Goal: Information Seeking & Learning: Learn about a topic

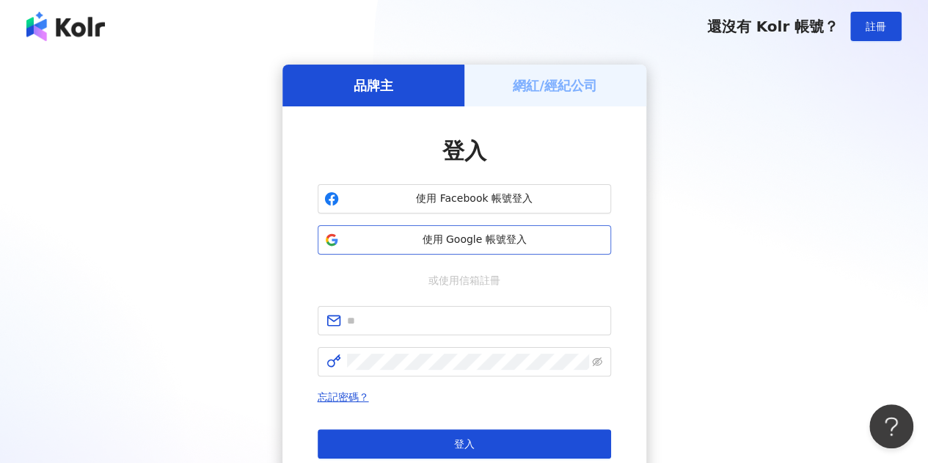
click at [440, 246] on span "使用 Google 帳號登入" at bounding box center [475, 240] width 260 height 15
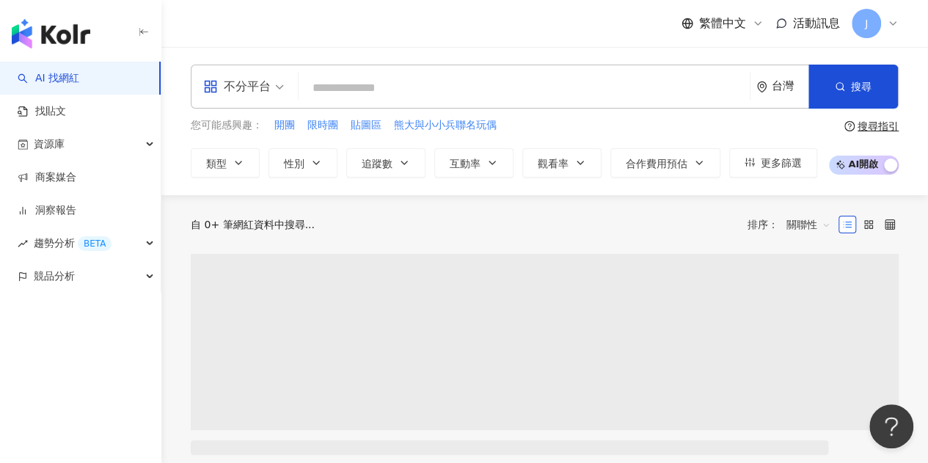
click at [254, 83] on div "不分平台" at bounding box center [236, 86] width 67 height 23
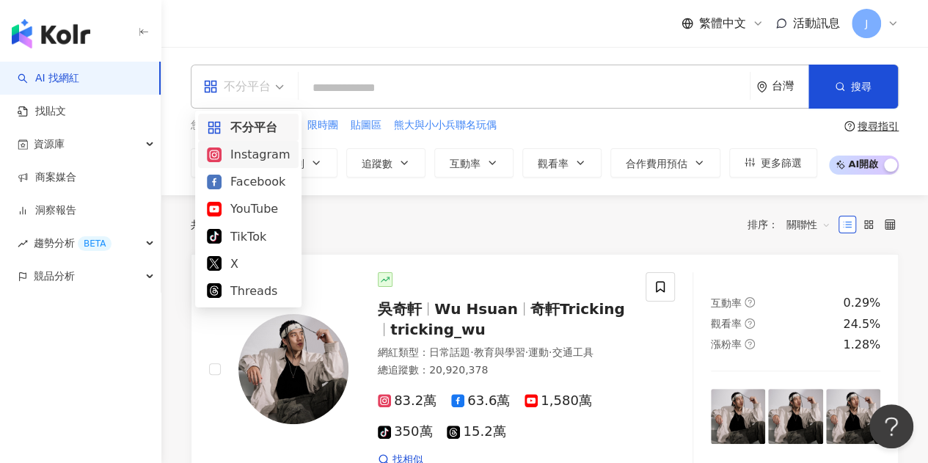
click at [275, 158] on div "Instagram" at bounding box center [248, 154] width 83 height 18
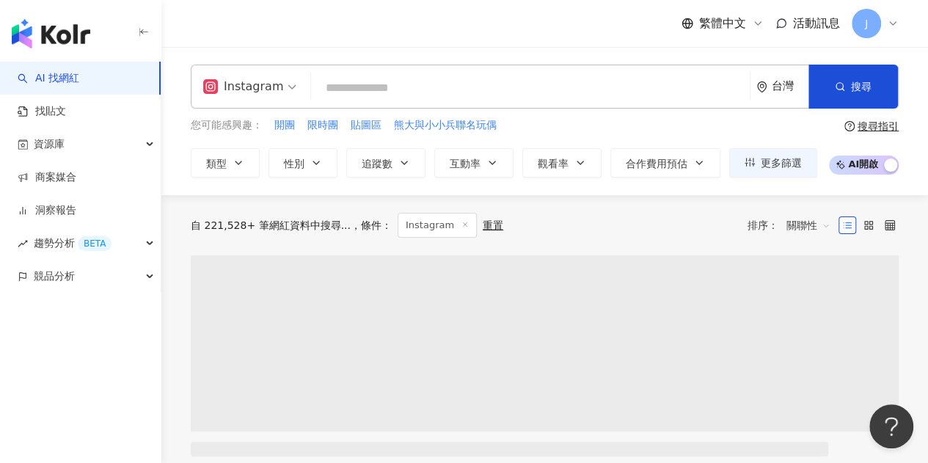
click at [403, 95] on input "search" at bounding box center [530, 88] width 427 height 28
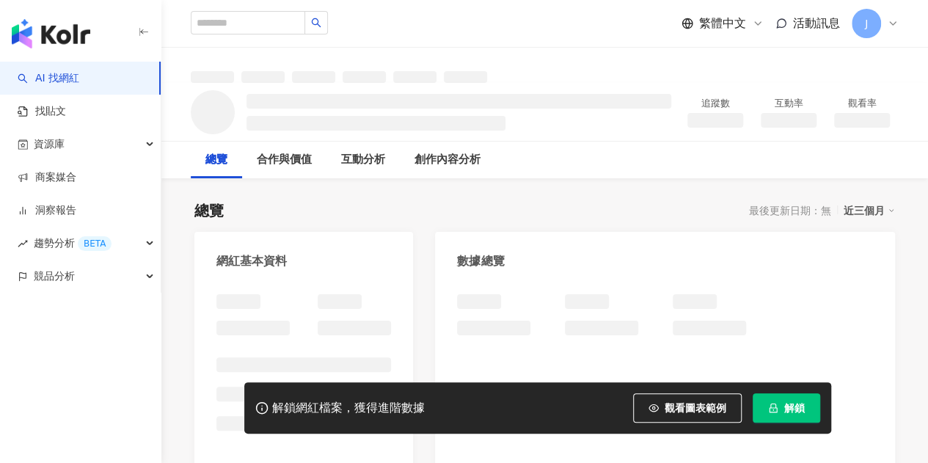
click at [779, 404] on button "解鎖" at bounding box center [786, 407] width 67 height 29
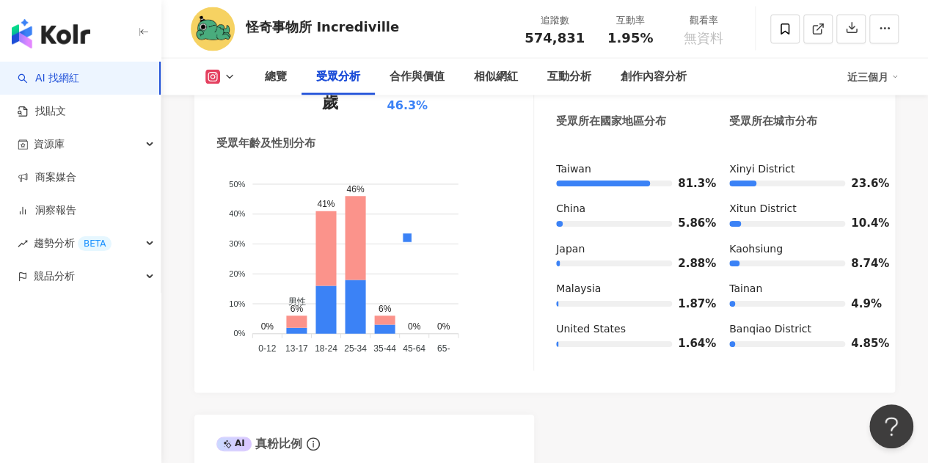
scroll to position [1336, 0]
